Goal: Register for event/course

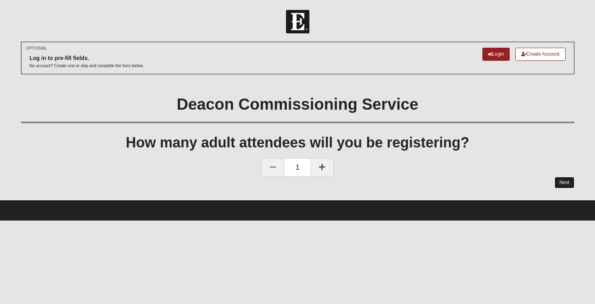
click at [565, 184] on link "Next" at bounding box center [564, 183] width 19 height 12
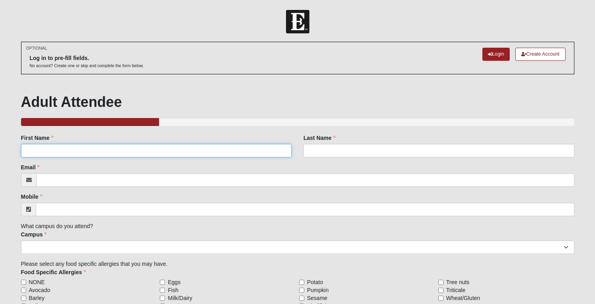
click at [147, 154] on input "First Name" at bounding box center [156, 150] width 271 height 13
type input "[PERSON_NAME]"
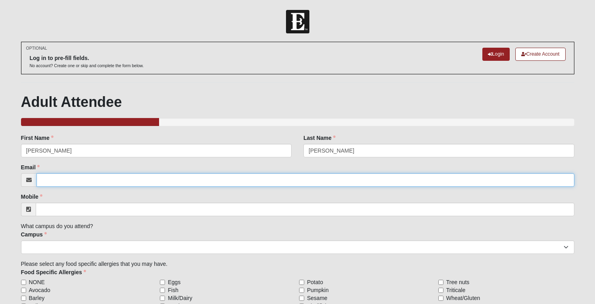
type input "[PERSON_NAME][EMAIL_ADDRESS][PERSON_NAME][DOMAIN_NAME]"
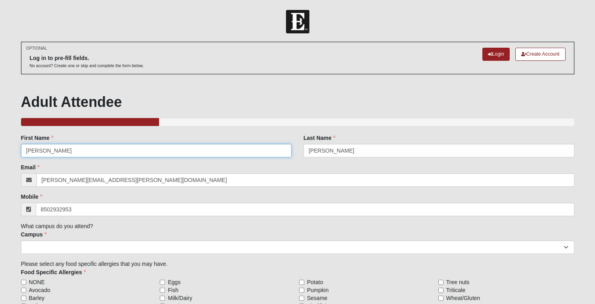
type input "[PHONE_NUMBER]"
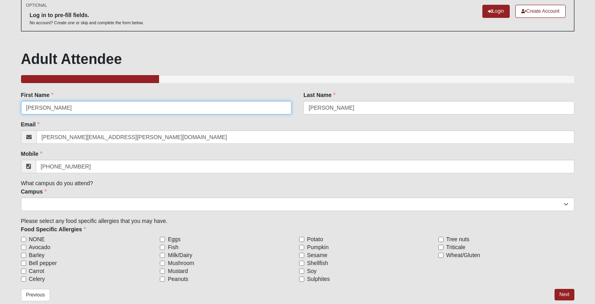
scroll to position [54, 0]
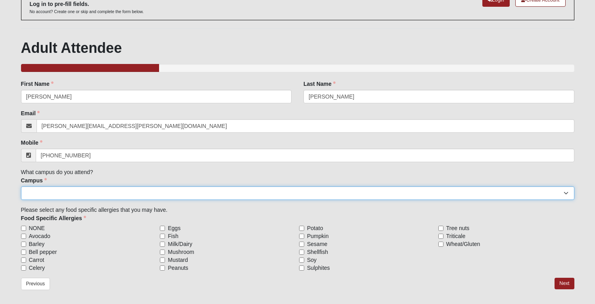
click at [119, 191] on select "Arlington Baymeadows Eleven22 Online [PERSON_NAME][GEOGRAPHIC_DATA] Jesup [GEOG…" at bounding box center [298, 192] width 554 height 13
click at [52, 193] on select "Arlington Baymeadows Eleven22 Online [PERSON_NAME][GEOGRAPHIC_DATA] Jesup [GEOG…" at bounding box center [298, 192] width 554 height 13
select select "3"
click at [21, 186] on select "Arlington Baymeadows Eleven22 Online [PERSON_NAME][GEOGRAPHIC_DATA] Jesup [GEOG…" at bounding box center [298, 192] width 554 height 13
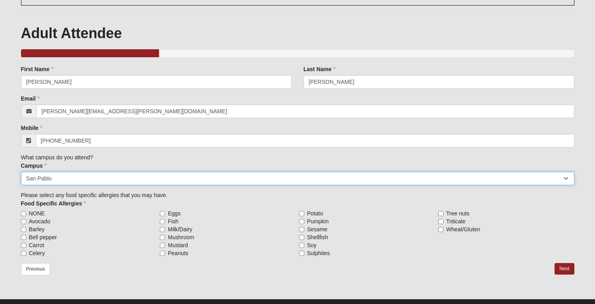
scroll to position [84, 0]
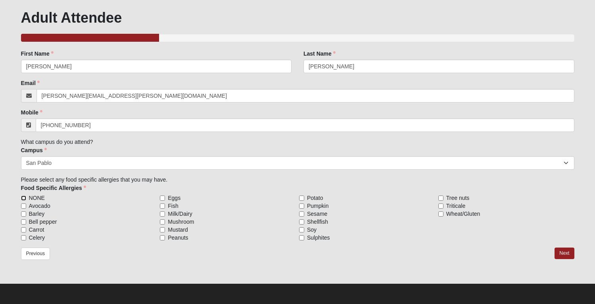
click at [24, 197] on input "NONE" at bounding box center [23, 197] width 5 height 5
checkbox input "true"
click at [566, 251] on link "Next" at bounding box center [564, 253] width 19 height 12
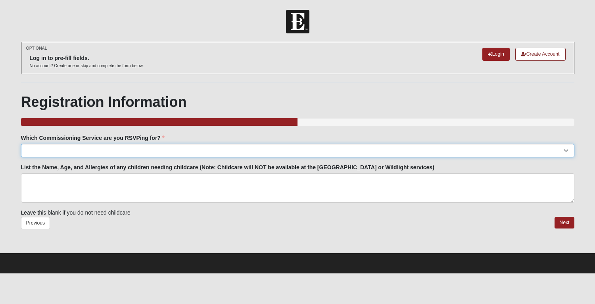
click at [173, 154] on select "[GEOGRAPHIC_DATA]: [DATE] 6:00pm | [GEOGRAPHIC_DATA] ([STREET_ADDRESS]) [GEOGRA…" at bounding box center [298, 150] width 554 height 13
click at [21, 144] on select "[GEOGRAPHIC_DATA]: [DATE] 6:00pm | [GEOGRAPHIC_DATA] ([STREET_ADDRESS]) [GEOGRA…" at bounding box center [298, 150] width 554 height 13
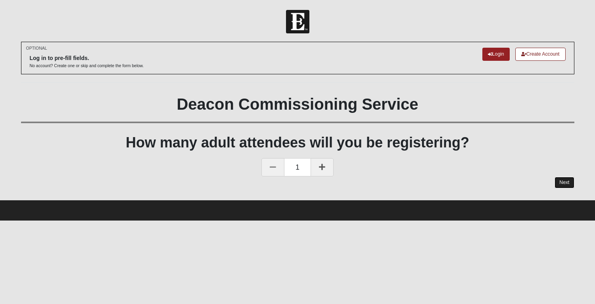
click at [567, 179] on link "Next" at bounding box center [564, 183] width 19 height 12
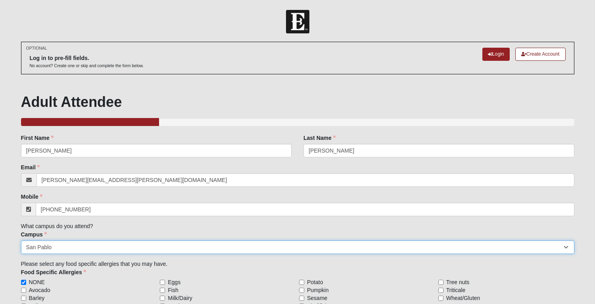
click at [75, 245] on select "Arlington Baymeadows Eleven22 Online [PERSON_NAME][GEOGRAPHIC_DATA] Jesup [GEOG…" at bounding box center [298, 246] width 554 height 13
select select "5"
click at [21, 240] on select "Arlington Baymeadows Eleven22 Online [PERSON_NAME][GEOGRAPHIC_DATA] Jesup [GEOG…" at bounding box center [298, 246] width 554 height 13
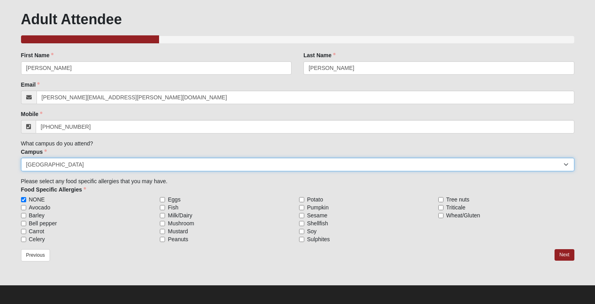
scroll to position [84, 0]
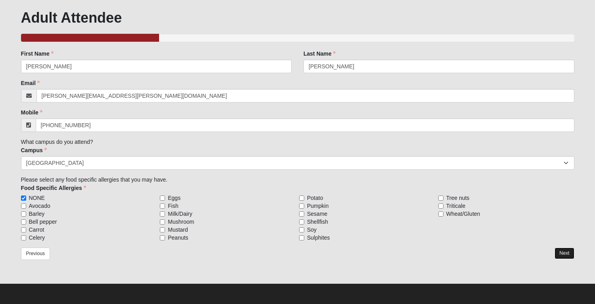
click at [565, 252] on link "Next" at bounding box center [564, 253] width 19 height 12
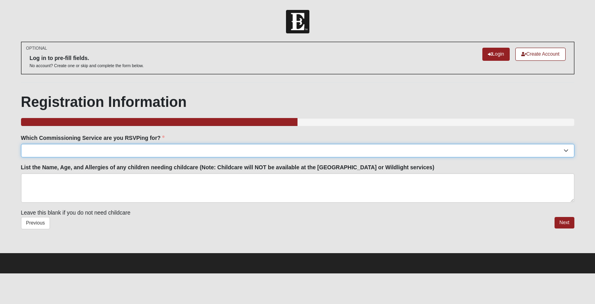
click at [111, 153] on select "[GEOGRAPHIC_DATA]: [DATE] 6:00pm | [GEOGRAPHIC_DATA] ([STREET_ADDRESS]) [GEOGRA…" at bounding box center [298, 150] width 554 height 13
select select "San Pablo: [DATE] 6:30pm | [GEOGRAPHIC_DATA]"
click at [21, 144] on select "[GEOGRAPHIC_DATA]: [DATE] 6:00pm | [GEOGRAPHIC_DATA] ([STREET_ADDRESS]) [GEOGRA…" at bounding box center [298, 150] width 554 height 13
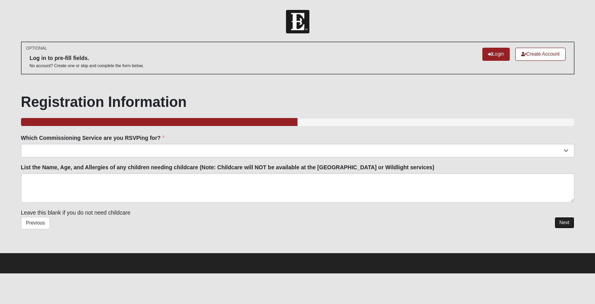
click at [563, 222] on link "Next" at bounding box center [564, 223] width 19 height 12
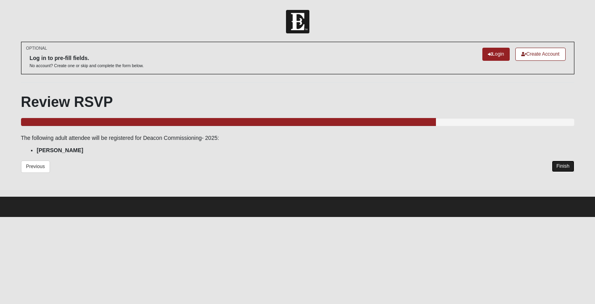
click at [561, 167] on link "Finish" at bounding box center [563, 166] width 23 height 12
